Goal: Navigation & Orientation: Find specific page/section

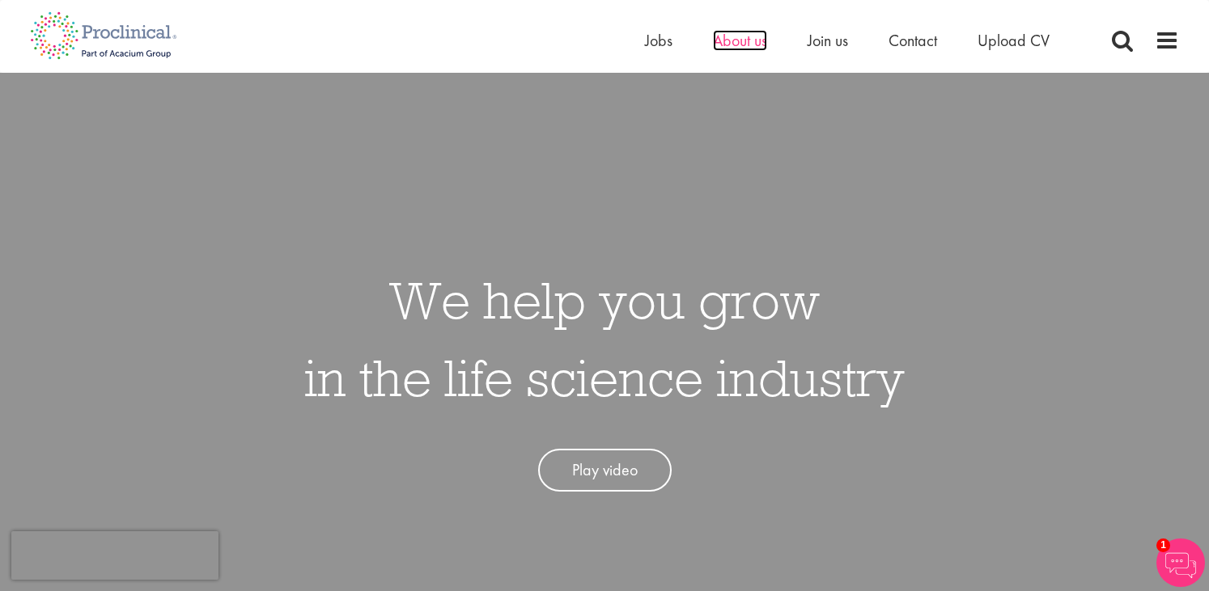
click at [743, 47] on span "About us" at bounding box center [740, 40] width 54 height 21
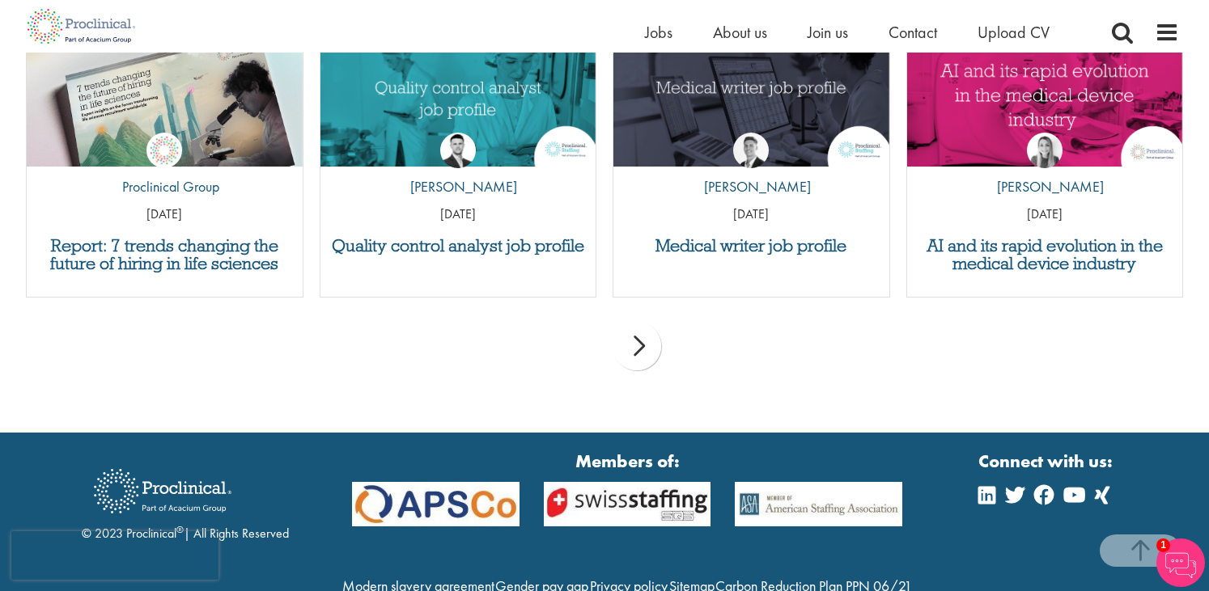
scroll to position [3572, 0]
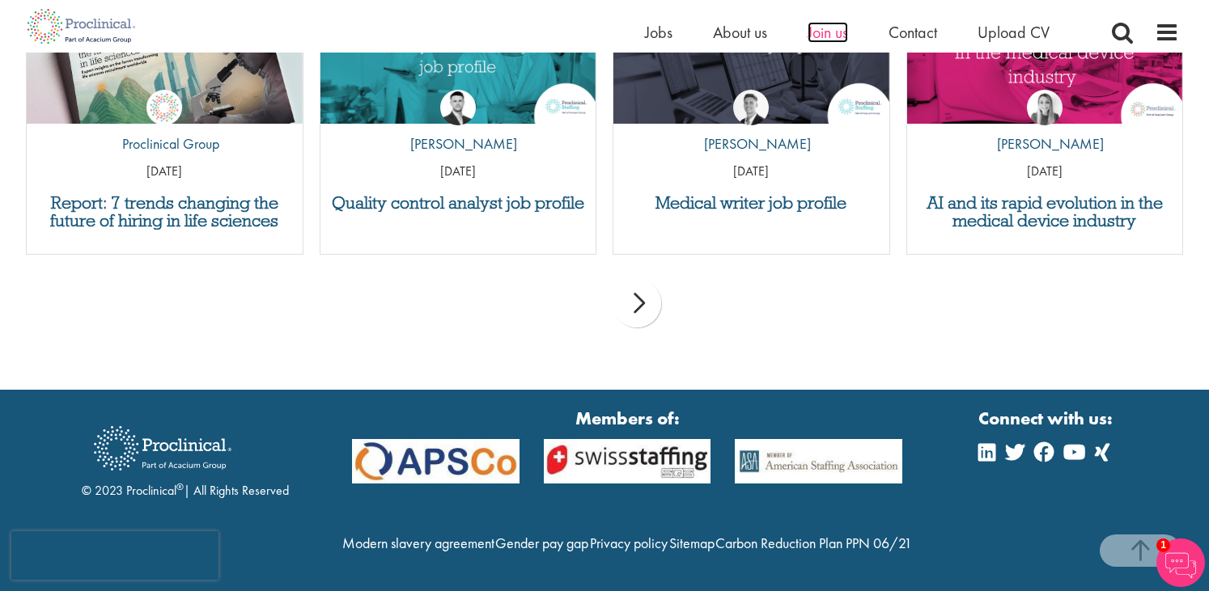
click at [812, 32] on span "Join us" at bounding box center [827, 32] width 40 height 21
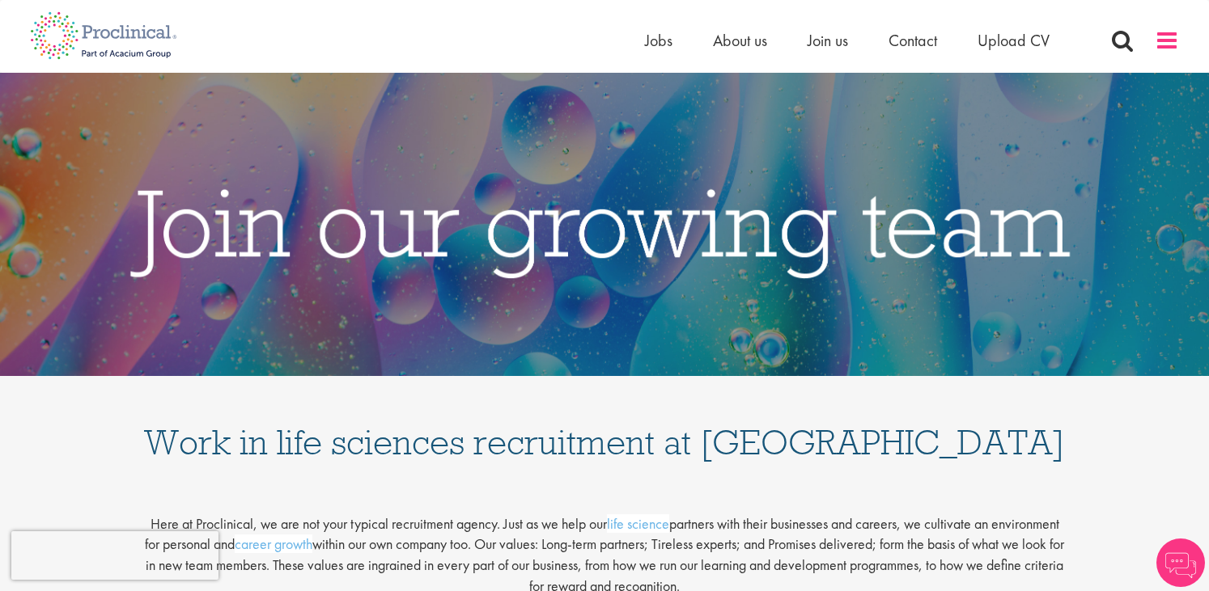
click at [1158, 46] on span at bounding box center [1166, 40] width 24 height 24
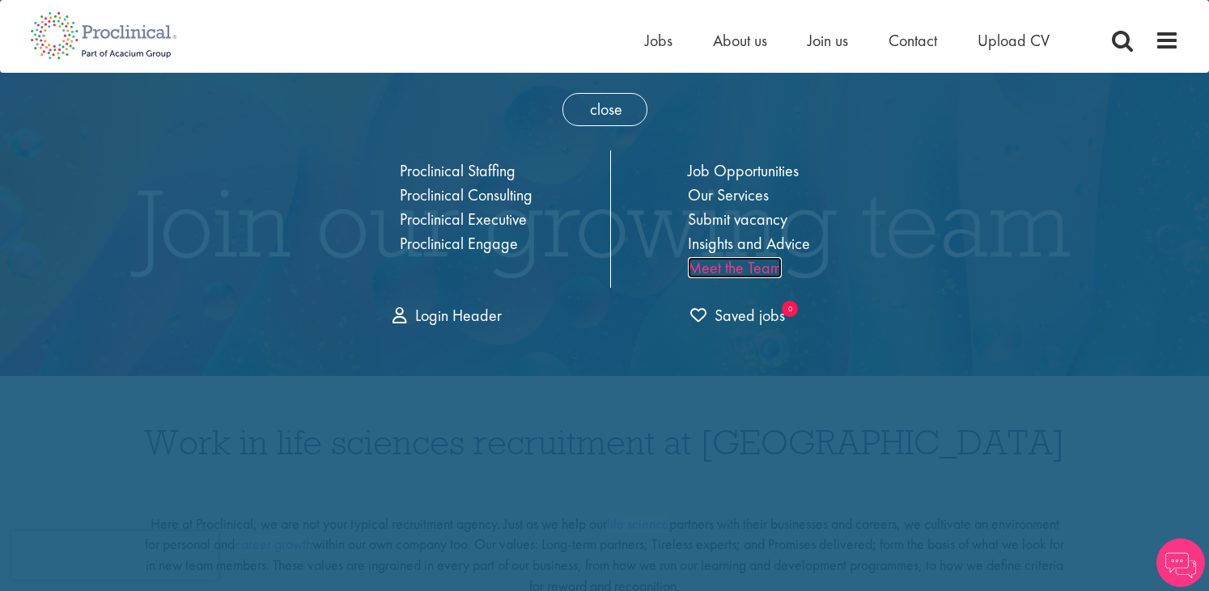
click at [714, 263] on link "Meet the Team" at bounding box center [735, 267] width 94 height 21
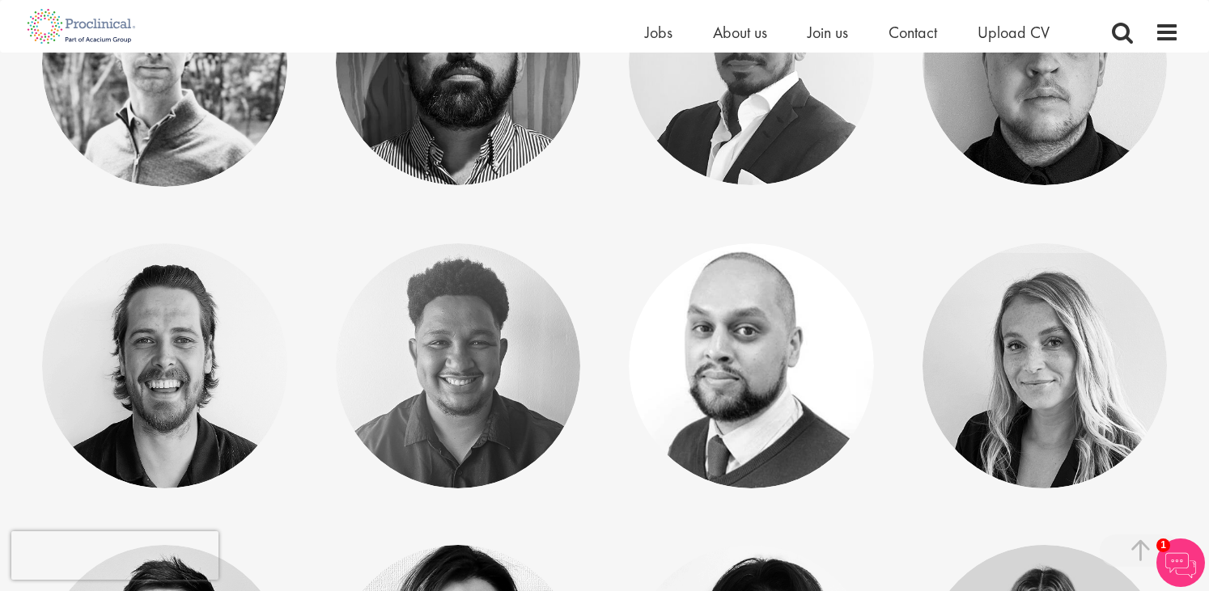
scroll to position [5431, 0]
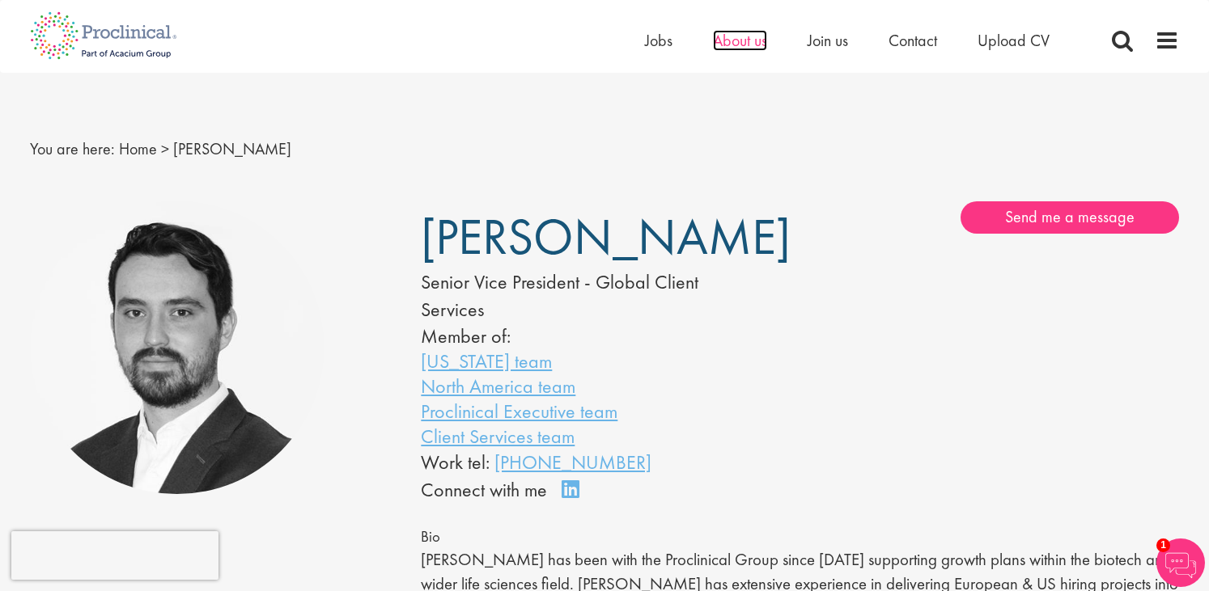
click at [758, 46] on span "About us" at bounding box center [740, 40] width 54 height 21
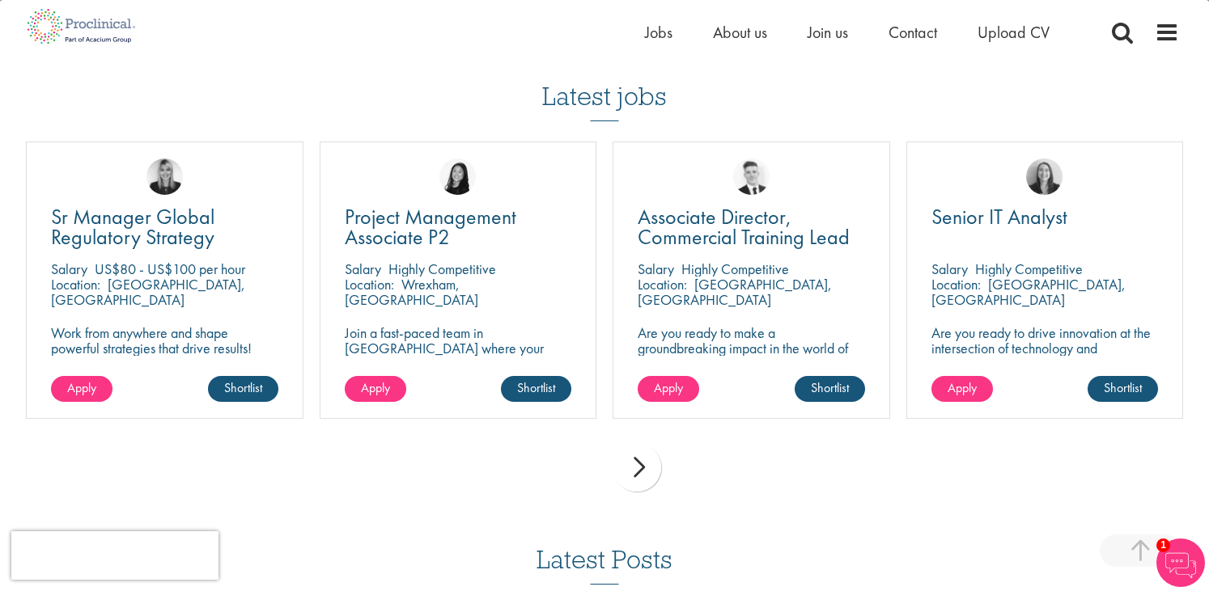
scroll to position [2916, 0]
